Goal: Obtain resource: Obtain resource

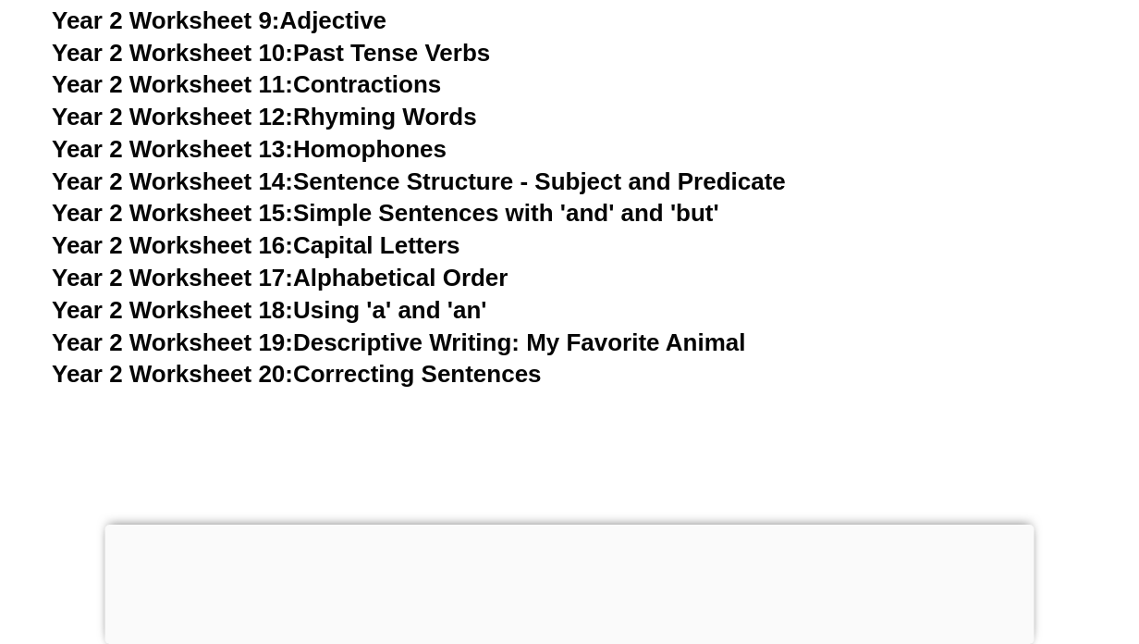
scroll to position [5143, 0]
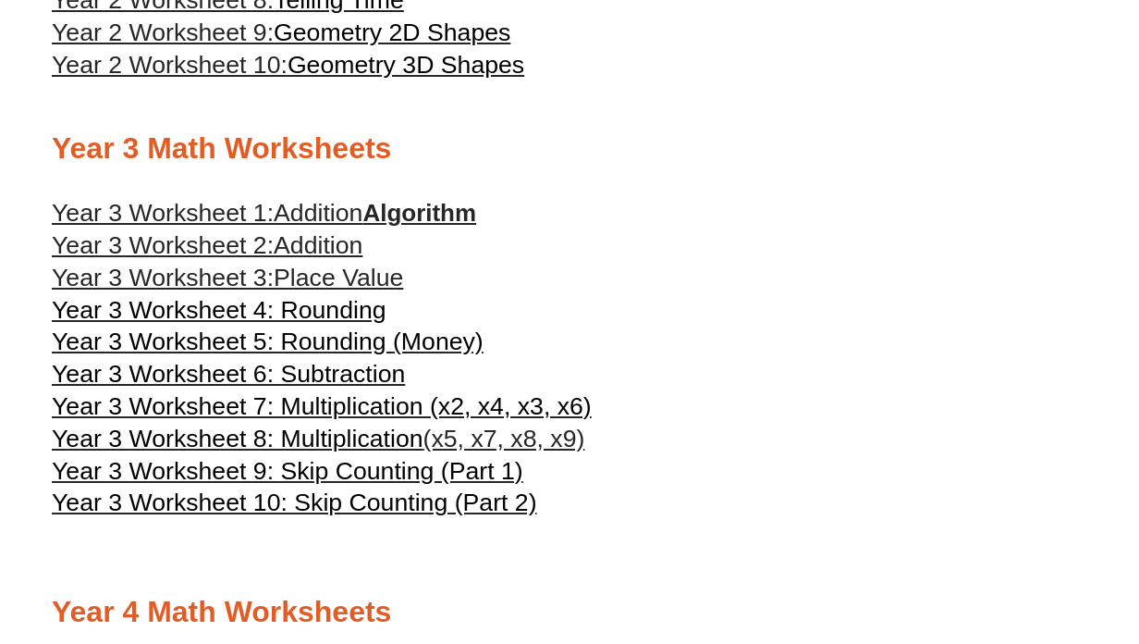
scroll to position [1701, 0]
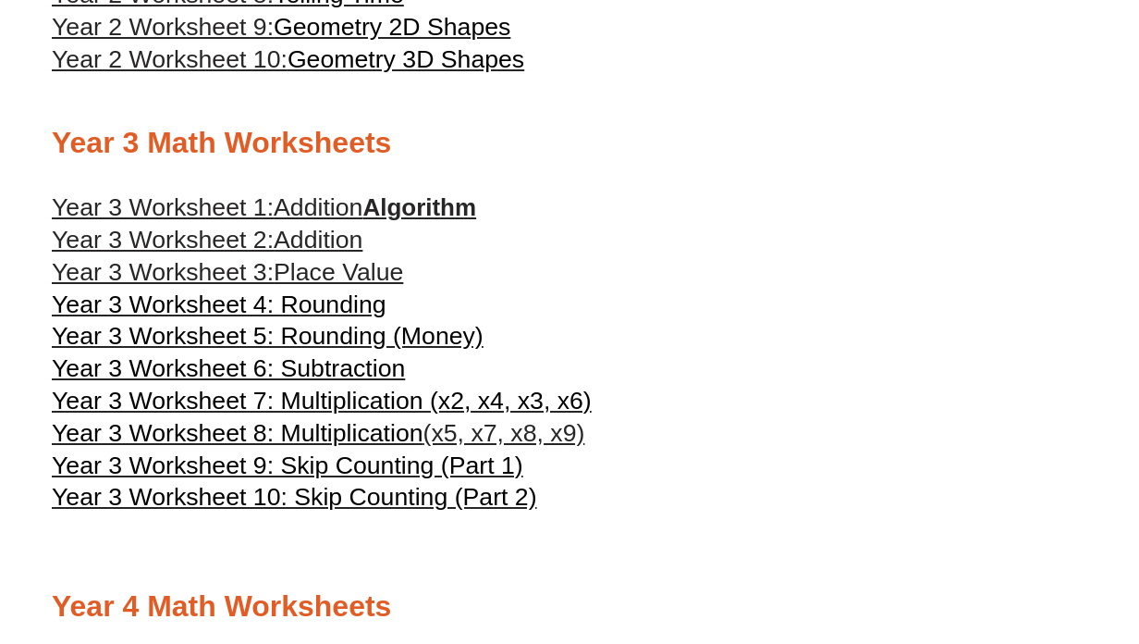
click at [356, 253] on span "Addition" at bounding box center [318, 240] width 89 height 28
click at [449, 221] on link "Year 3 Worksheet 1: Addition Algorithm" at bounding box center [264, 207] width 424 height 28
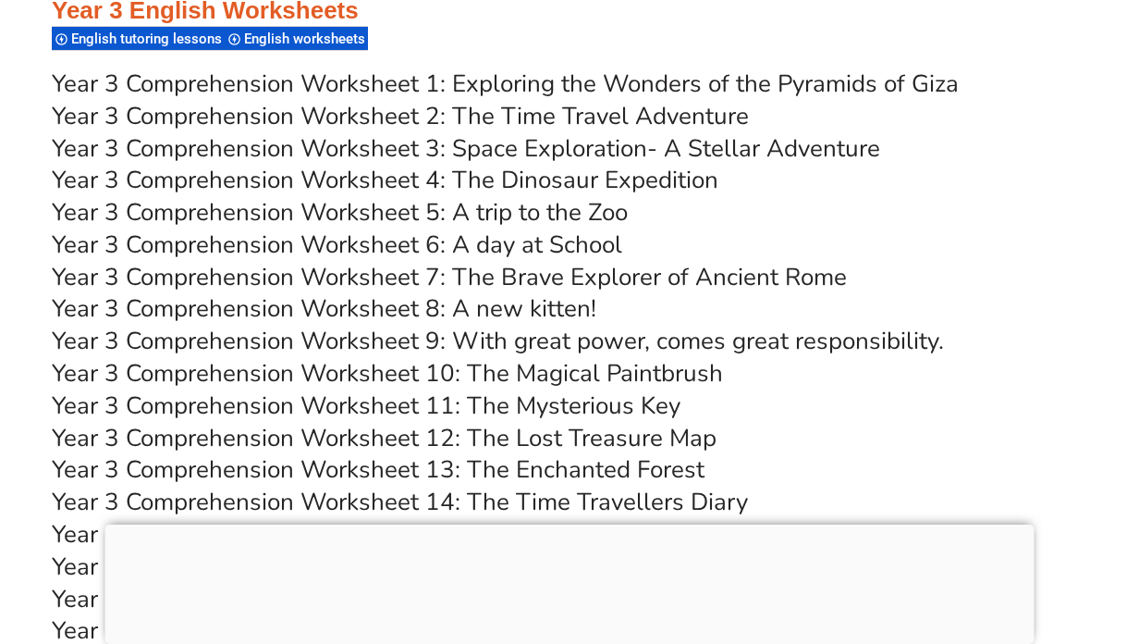
scroll to position [6158, 0]
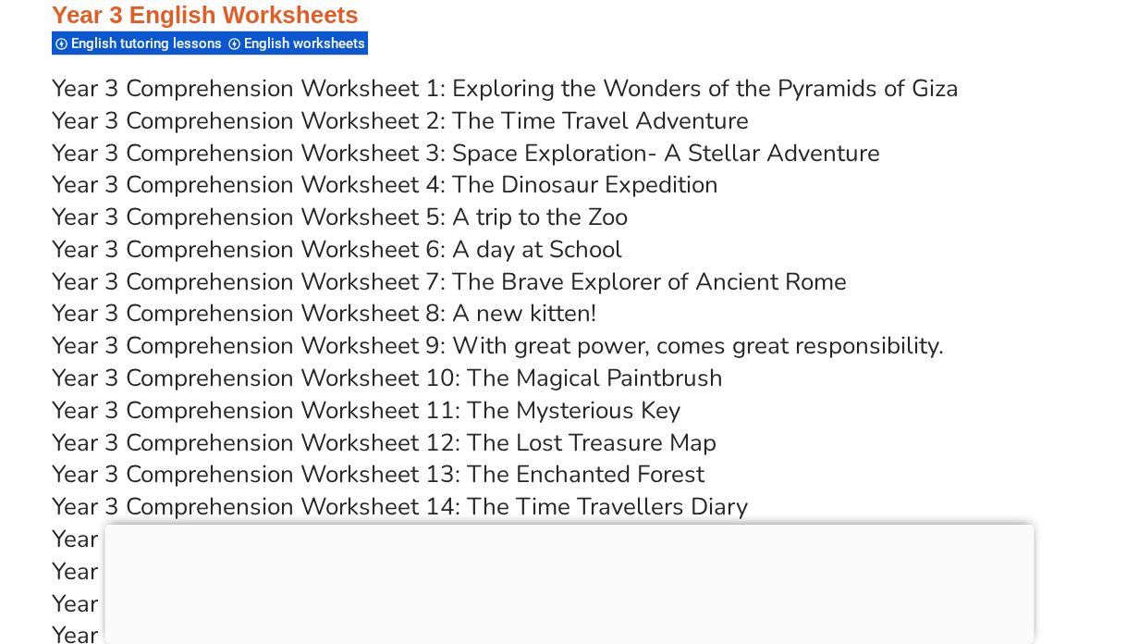
click at [572, 218] on link "Year 3 Comprehension Worksheet 5: A trip to the Zoo" at bounding box center [340, 217] width 576 height 32
